Goal: Find specific page/section: Find specific page/section

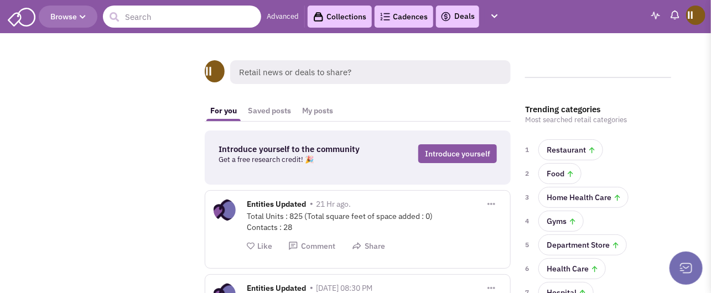
click at [184, 23] on input "text" at bounding box center [182, 17] width 158 height 22
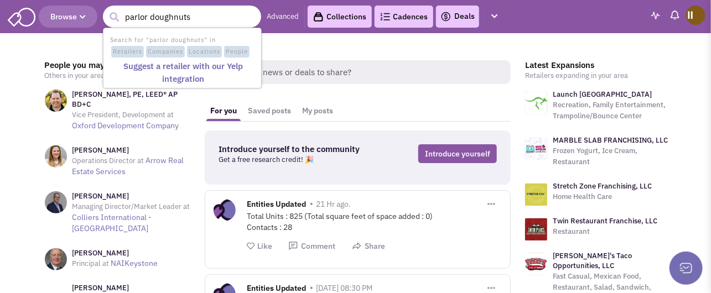
type input "parlor doughnuts"
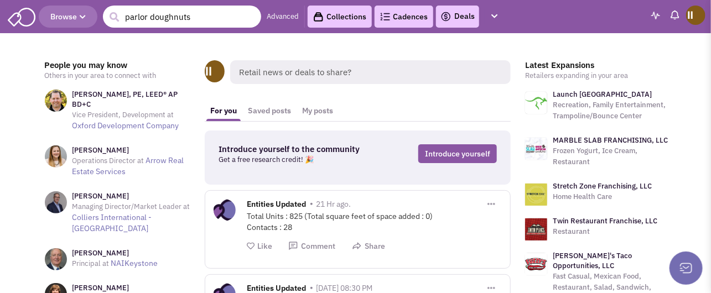
click at [179, 18] on input "parlor doughnuts" at bounding box center [182, 17] width 158 height 22
click at [206, 20] on input "parlor doughnuts" at bounding box center [182, 17] width 158 height 22
click at [106, 9] on button "submit" at bounding box center [114, 17] width 17 height 17
